Goal: Contribute content: Contribute content

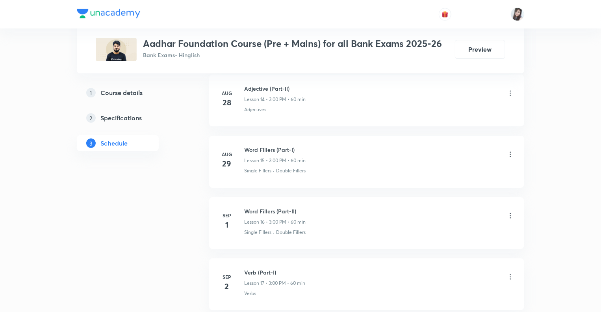
scroll to position [1378, 0]
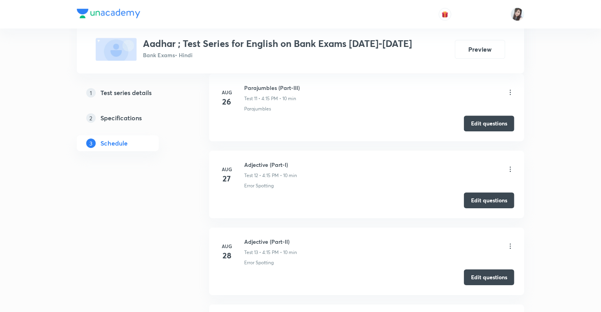
scroll to position [1521, 0]
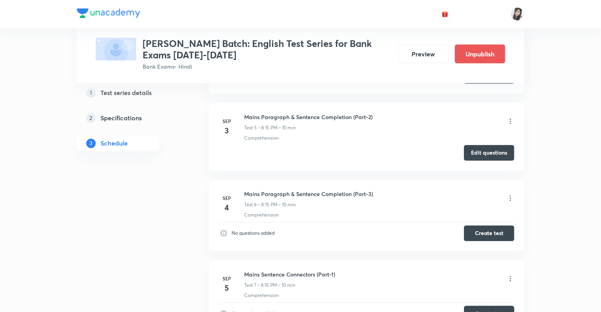
scroll to position [686, 0]
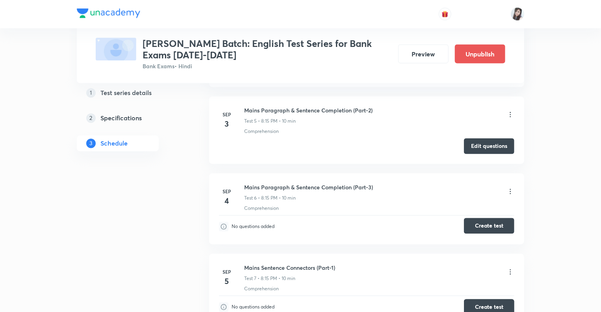
click at [475, 222] on button "Create test" at bounding box center [489, 226] width 50 height 16
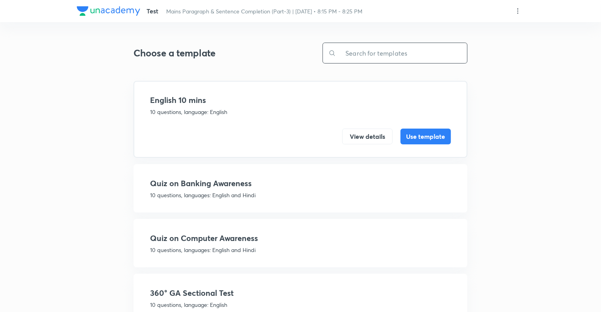
click at [365, 56] on input "text" at bounding box center [401, 53] width 131 height 20
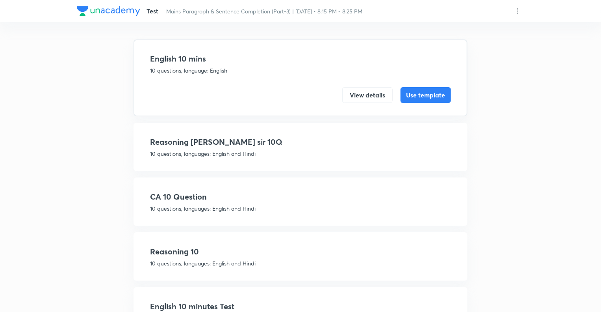
scroll to position [84, 0]
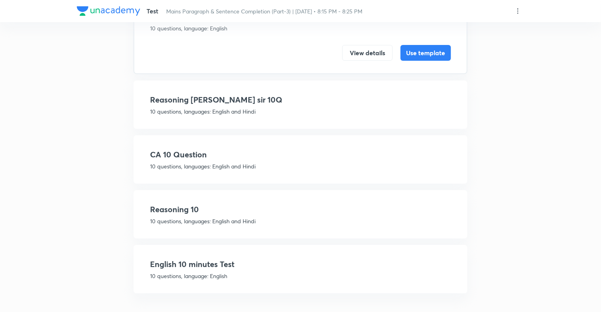
type input "10"
click at [235, 275] on p "10 questions, language: English" at bounding box center [300, 275] width 301 height 8
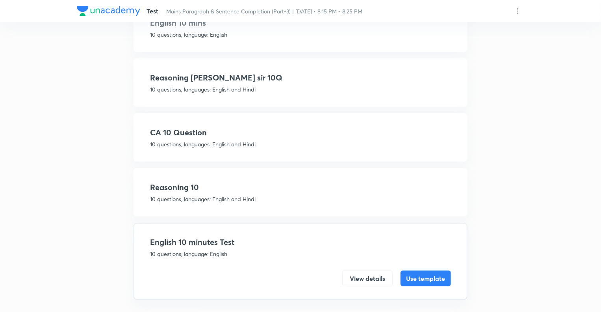
scroll to position [77, 0]
click at [416, 275] on button "Use template" at bounding box center [426, 277] width 50 height 16
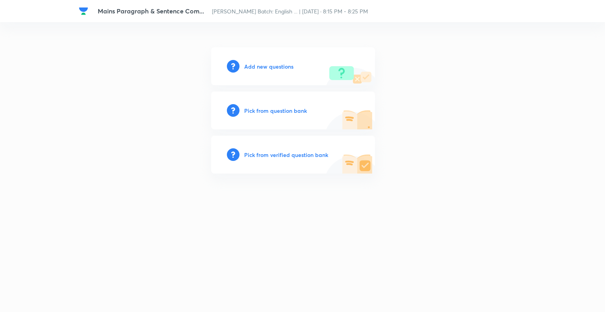
click at [249, 64] on h6 "Add new questions" at bounding box center [268, 66] width 49 height 8
click at [260, 106] on h6 "Pick from question bank" at bounding box center [275, 110] width 63 height 8
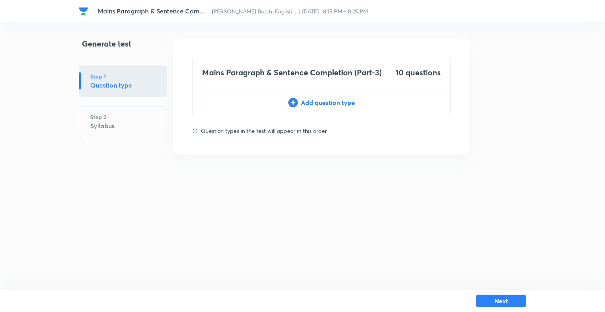
click at [321, 101] on div "Add question type" at bounding box center [322, 102] width 258 height 9
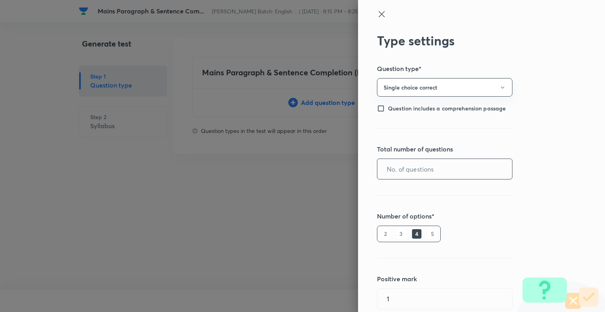
click at [403, 163] on input "text" at bounding box center [444, 169] width 135 height 20
type input "10"
click at [426, 228] on div "2 3 4 5" at bounding box center [409, 233] width 64 height 17
click at [428, 233] on h6 "5" at bounding box center [432, 233] width 9 height 9
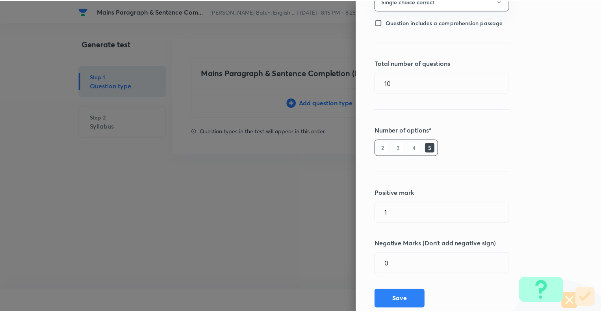
scroll to position [107, 0]
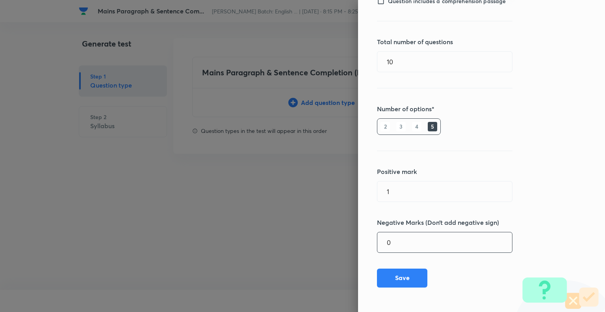
click at [416, 241] on input "0" at bounding box center [444, 242] width 135 height 20
type input "0.25"
click at [399, 274] on button "Save" at bounding box center [402, 276] width 50 height 19
type input "0"
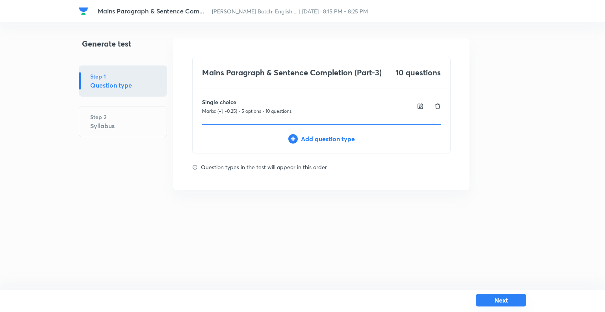
click at [496, 302] on button "Next" at bounding box center [501, 299] width 50 height 13
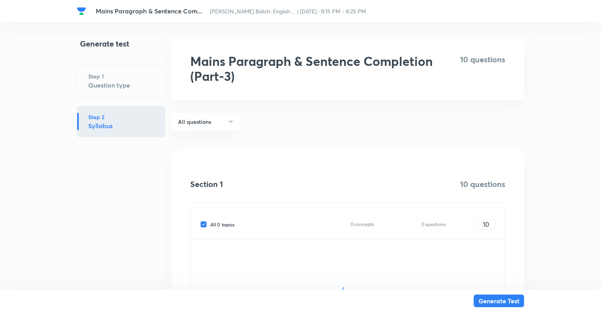
click at [86, 243] on div "Generate test Step 1 Question type Step 2 Syllabus" at bounding box center [121, 209] width 88 height 343
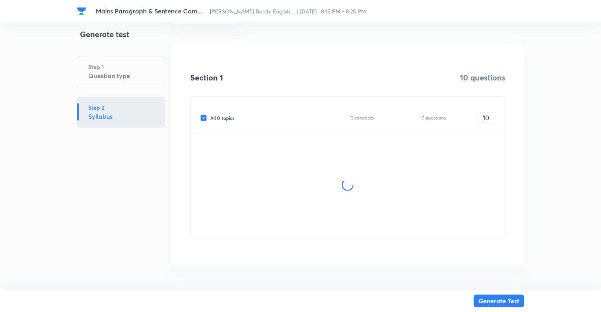
scroll to position [97, 0]
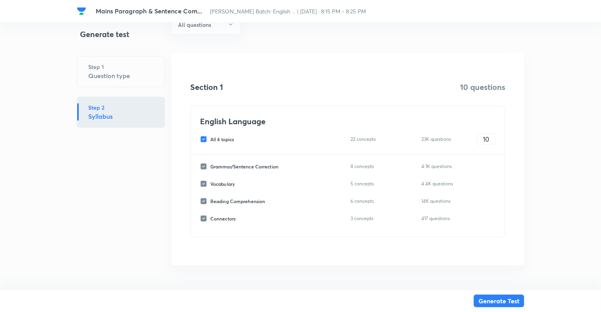
click at [204, 139] on input "All 4 topics" at bounding box center [205, 139] width 10 height 7
checkbox input "false"
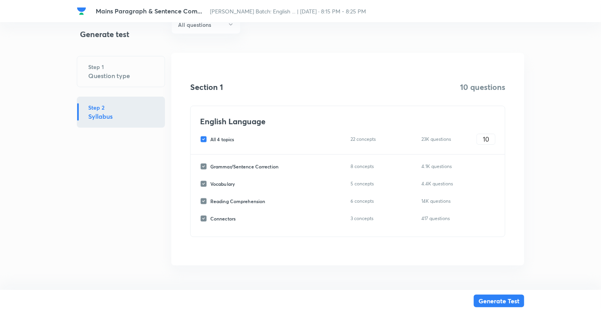
checkbox input "false"
click at [202, 200] on input "Reading Comprehension" at bounding box center [205, 200] width 10 height 7
checkbox input "true"
type input "0"
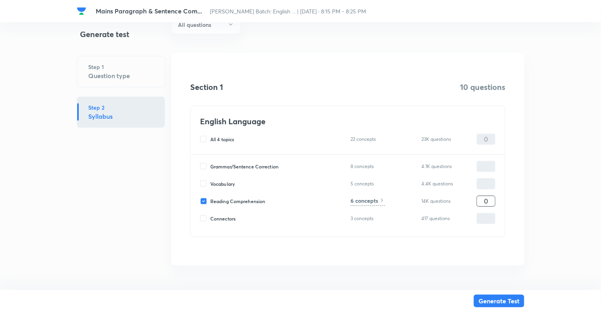
click at [483, 201] on input "0" at bounding box center [486, 201] width 18 height 14
type input "10"
click at [378, 201] on h6 "6 concepts" at bounding box center [365, 200] width 28 height 8
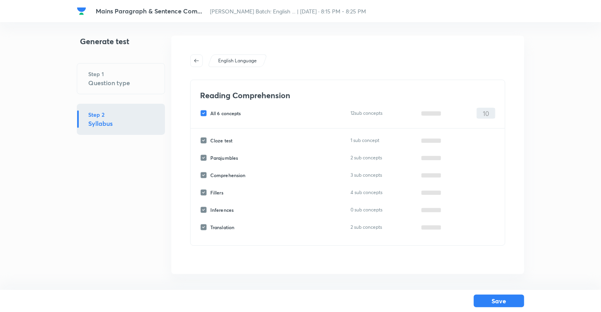
scroll to position [2, 0]
click at [202, 116] on input "All 6 concepts" at bounding box center [205, 113] width 10 height 7
checkbox input "false"
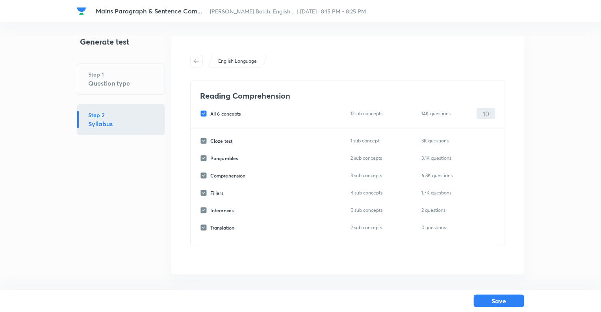
checkbox input "false"
click at [202, 176] on input "Comprehension" at bounding box center [205, 175] width 10 height 7
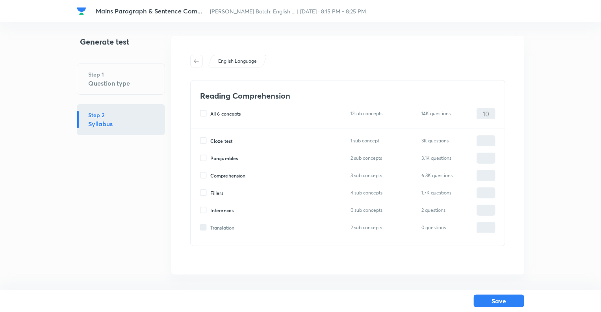
checkbox input "true"
click at [479, 175] on input "0" at bounding box center [486, 176] width 18 height 14
type input "10"
click at [361, 175] on h6 "3 sub concepts" at bounding box center [370, 175] width 38 height 8
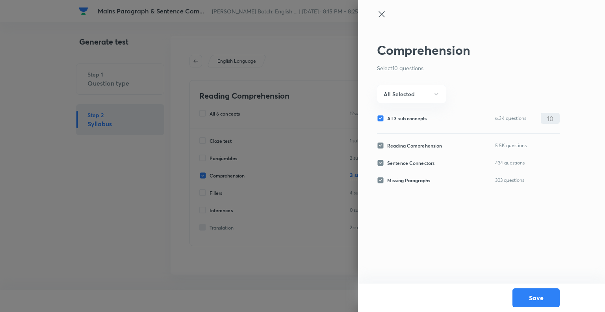
click at [382, 119] on input "All 3 sub concepts" at bounding box center [382, 118] width 10 height 7
checkbox input "false"
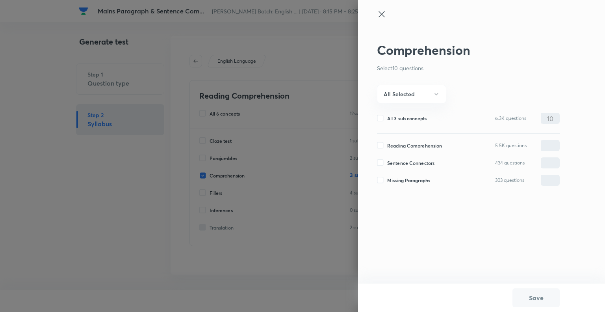
click at [379, 182] on input "Missing Paragraphs" at bounding box center [382, 179] width 10 height 7
checkbox input "true"
click at [548, 180] on input "0" at bounding box center [550, 180] width 18 height 14
type input "10"
click at [437, 94] on icon "button" at bounding box center [436, 94] width 4 height 2
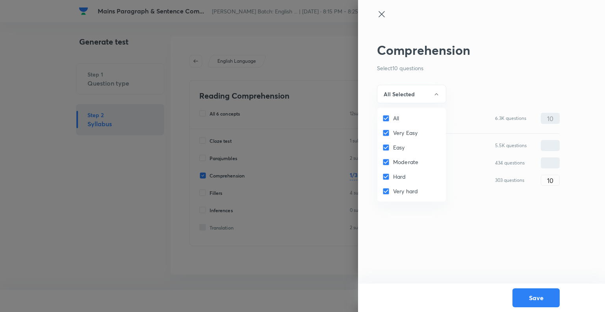
click at [383, 117] on input "All" at bounding box center [387, 118] width 11 height 8
checkbox input "false"
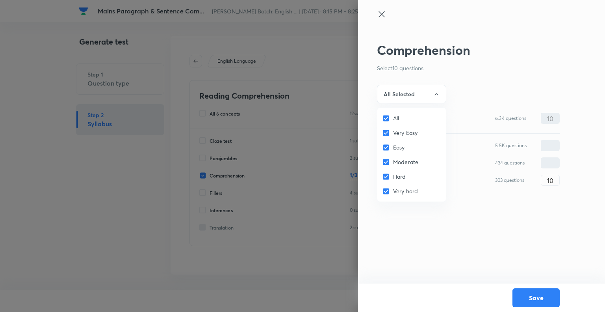
checkbox input "false"
click at [384, 190] on input "Very hard" at bounding box center [387, 191] width 11 height 8
checkbox input "true"
click at [384, 178] on input "Hard" at bounding box center [387, 177] width 11 height 8
checkbox input "true"
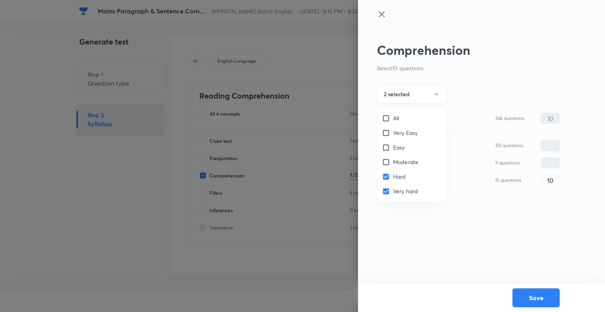
click at [384, 162] on input "Moderate" at bounding box center [387, 162] width 11 height 8
checkbox input "true"
click at [534, 299] on div at bounding box center [302, 156] width 605 height 312
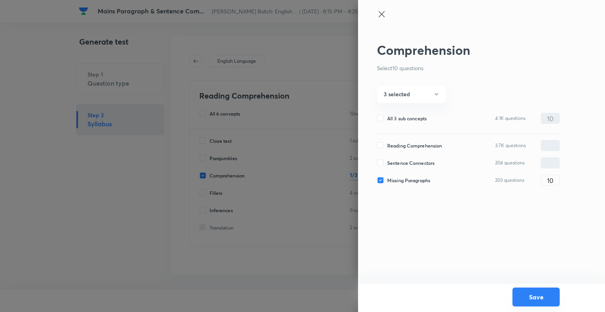
click at [533, 297] on button "Save" at bounding box center [535, 296] width 47 height 19
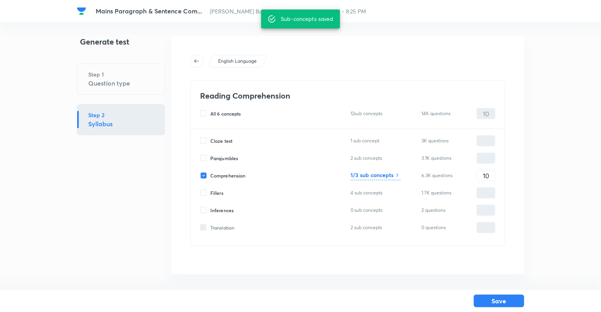
click at [533, 297] on div "Save" at bounding box center [300, 301] width 601 height 22
click at [511, 299] on button "Save" at bounding box center [499, 299] width 50 height 13
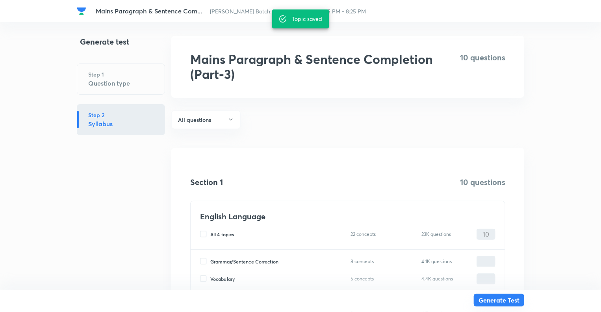
click at [503, 301] on button "Generate Test" at bounding box center [499, 299] width 50 height 13
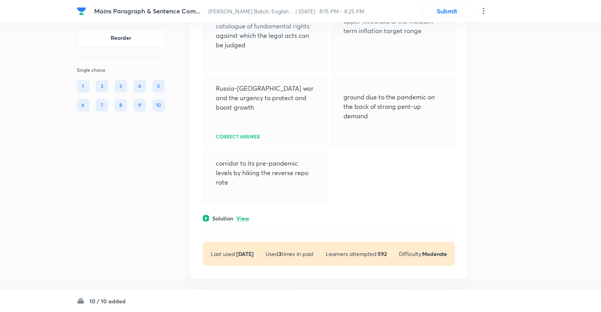
scroll to position [3070, 0]
